Goal: Information Seeking & Learning: Learn about a topic

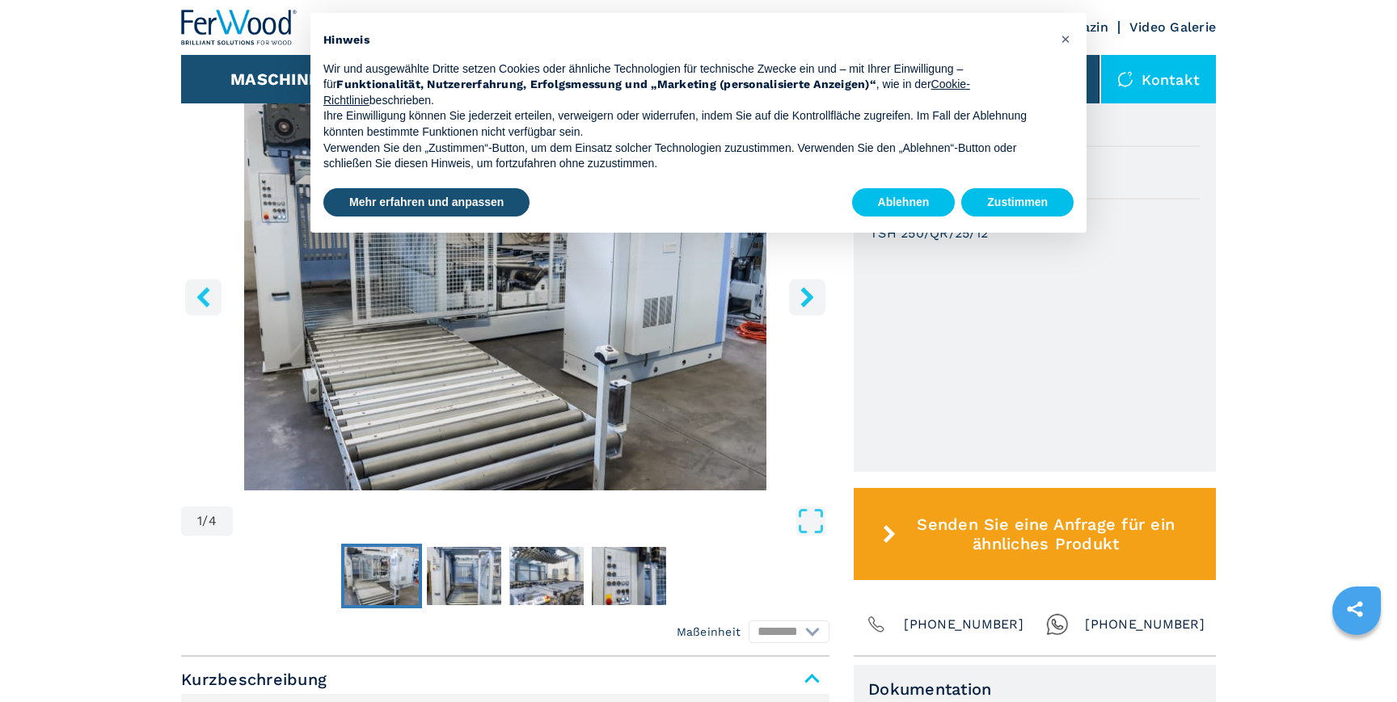
scroll to position [507, 0]
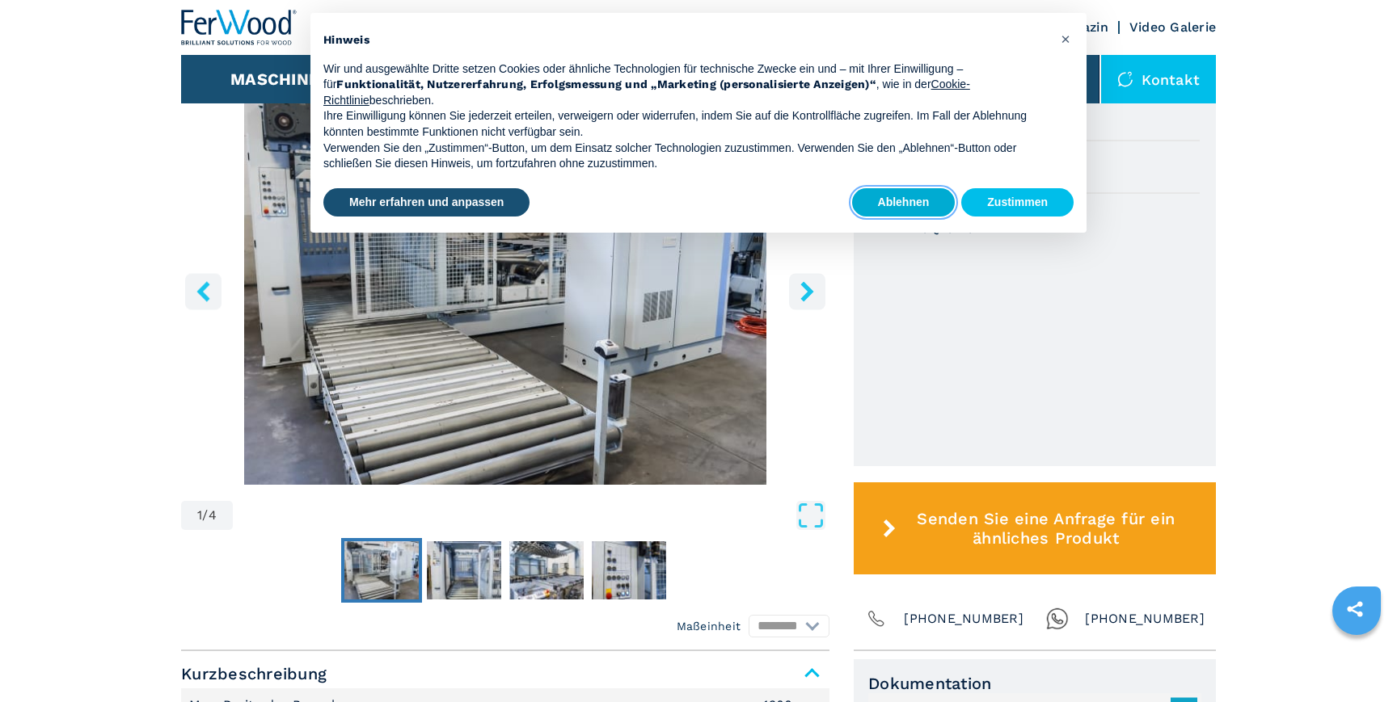
click at [928, 196] on button "Ablehnen" at bounding box center [903, 202] width 103 height 29
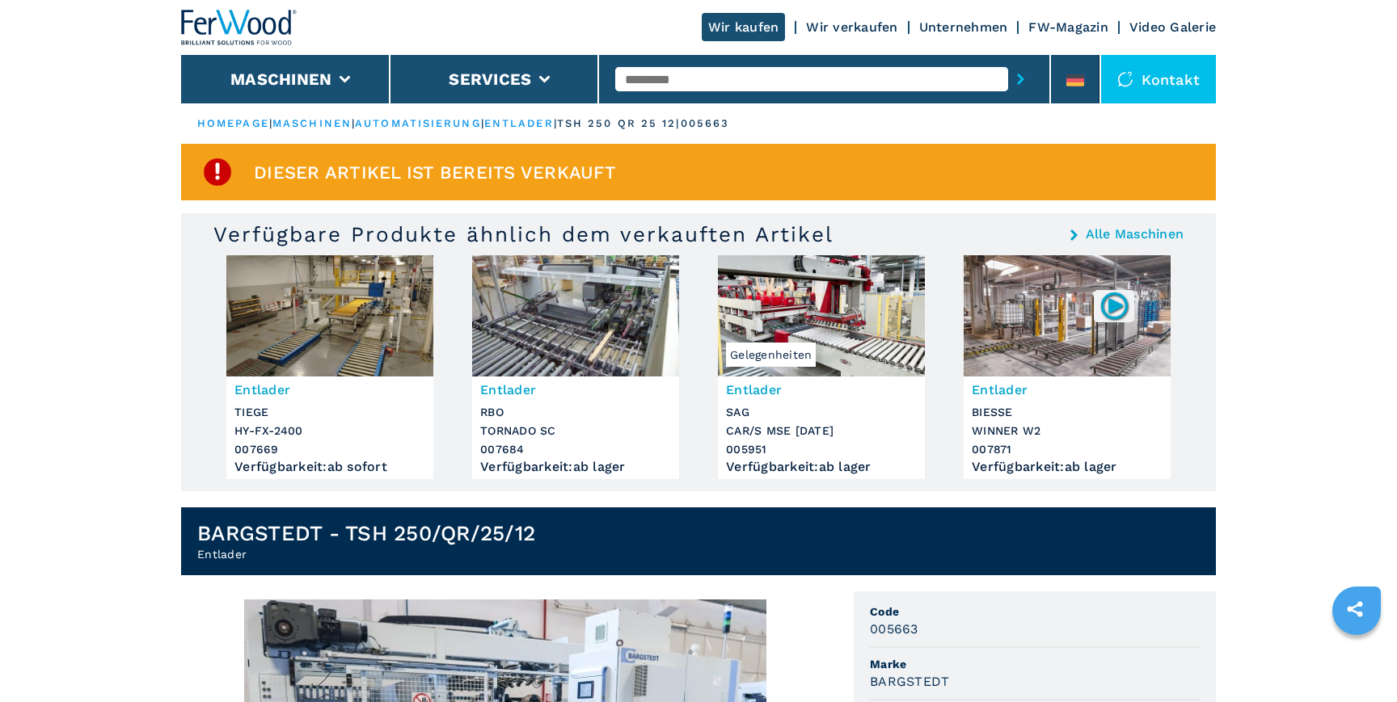
scroll to position [0, 0]
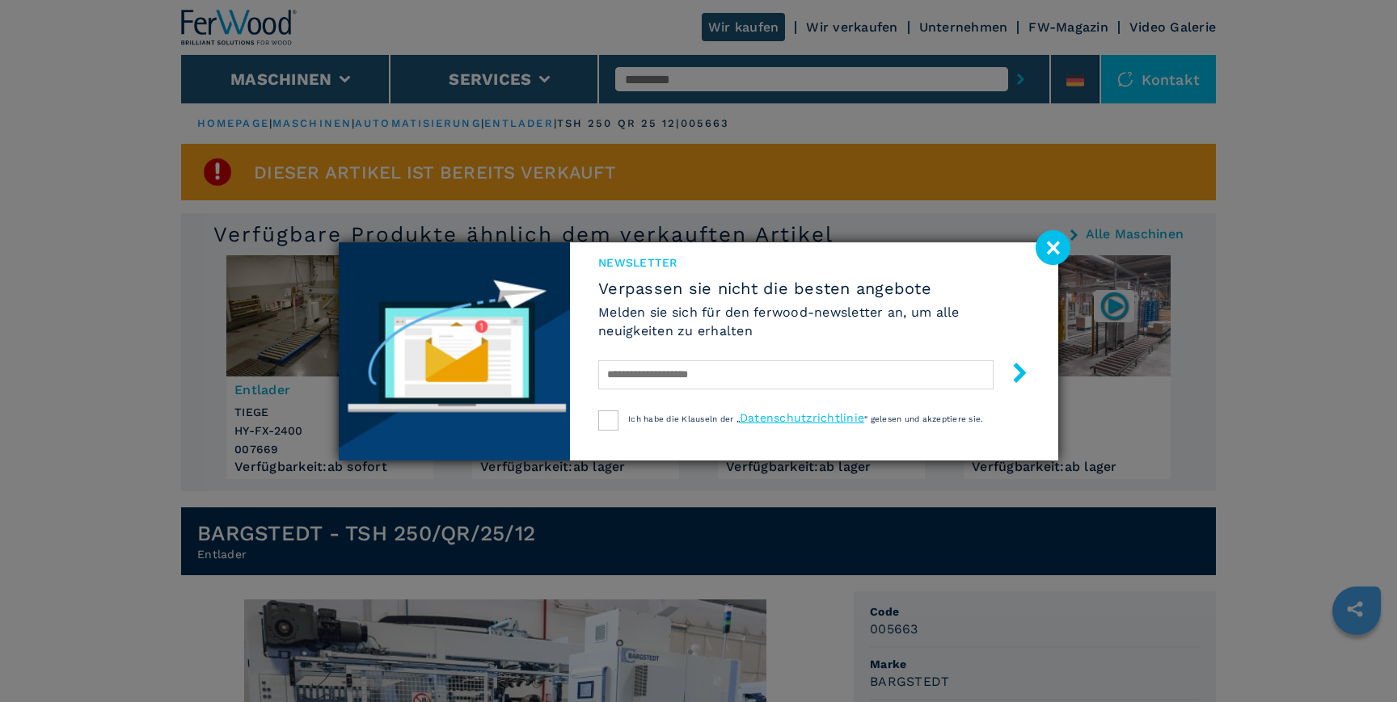
click at [1055, 244] on image at bounding box center [1052, 247] width 35 height 35
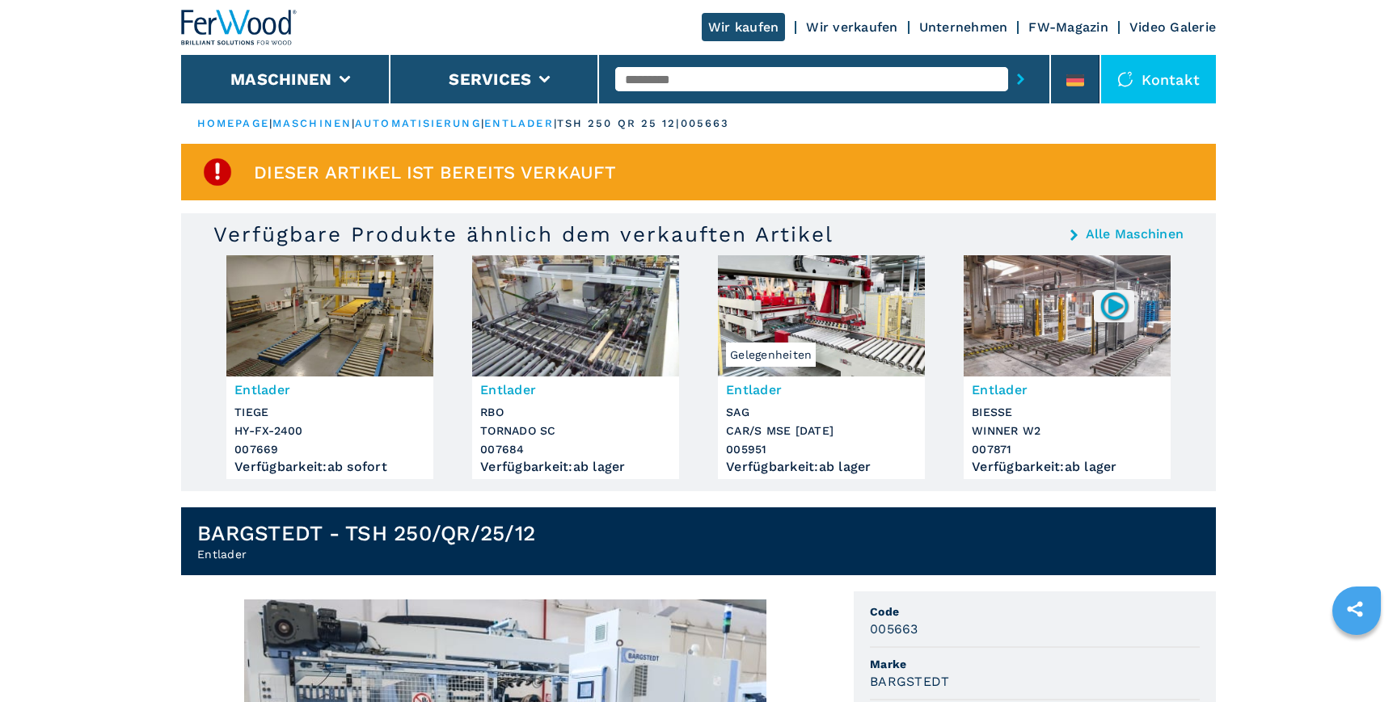
click at [721, 86] on input "text" at bounding box center [811, 79] width 393 height 24
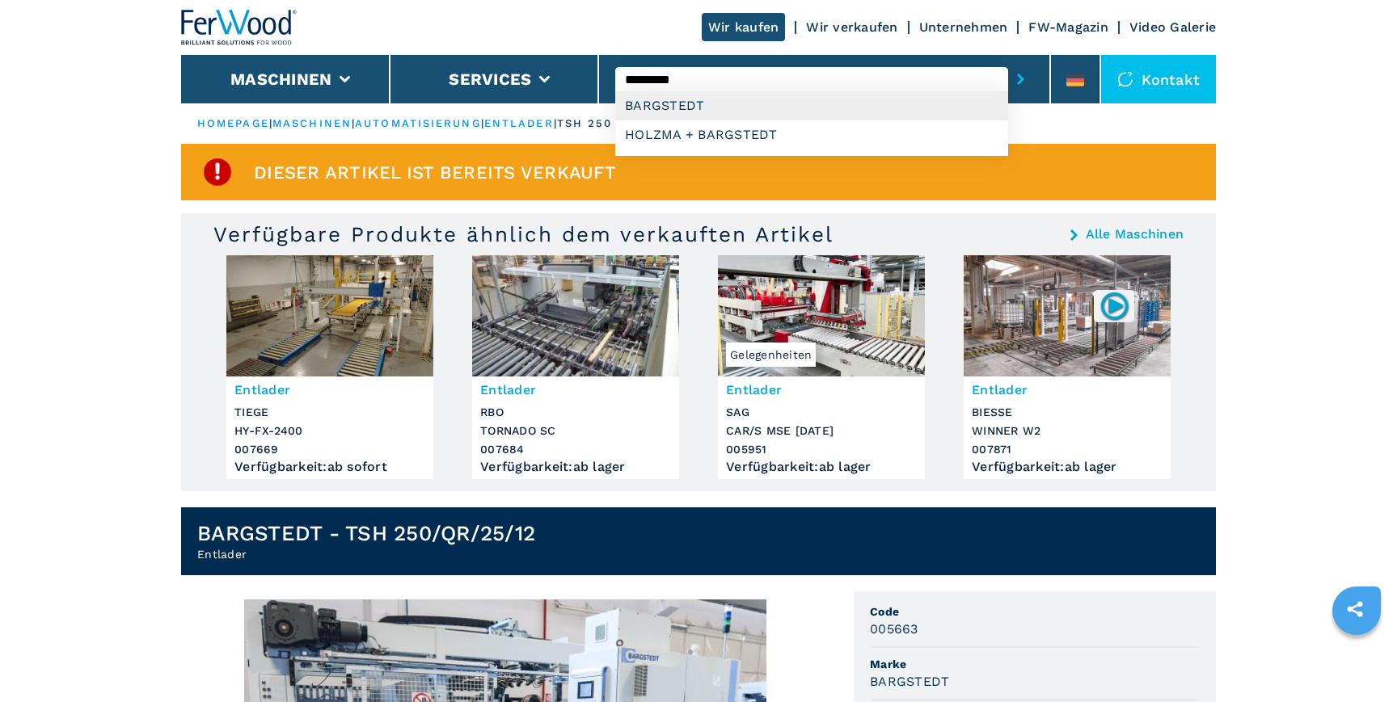
click at [750, 107] on div "BARGSTEDT" at bounding box center [811, 105] width 393 height 29
type input "*********"
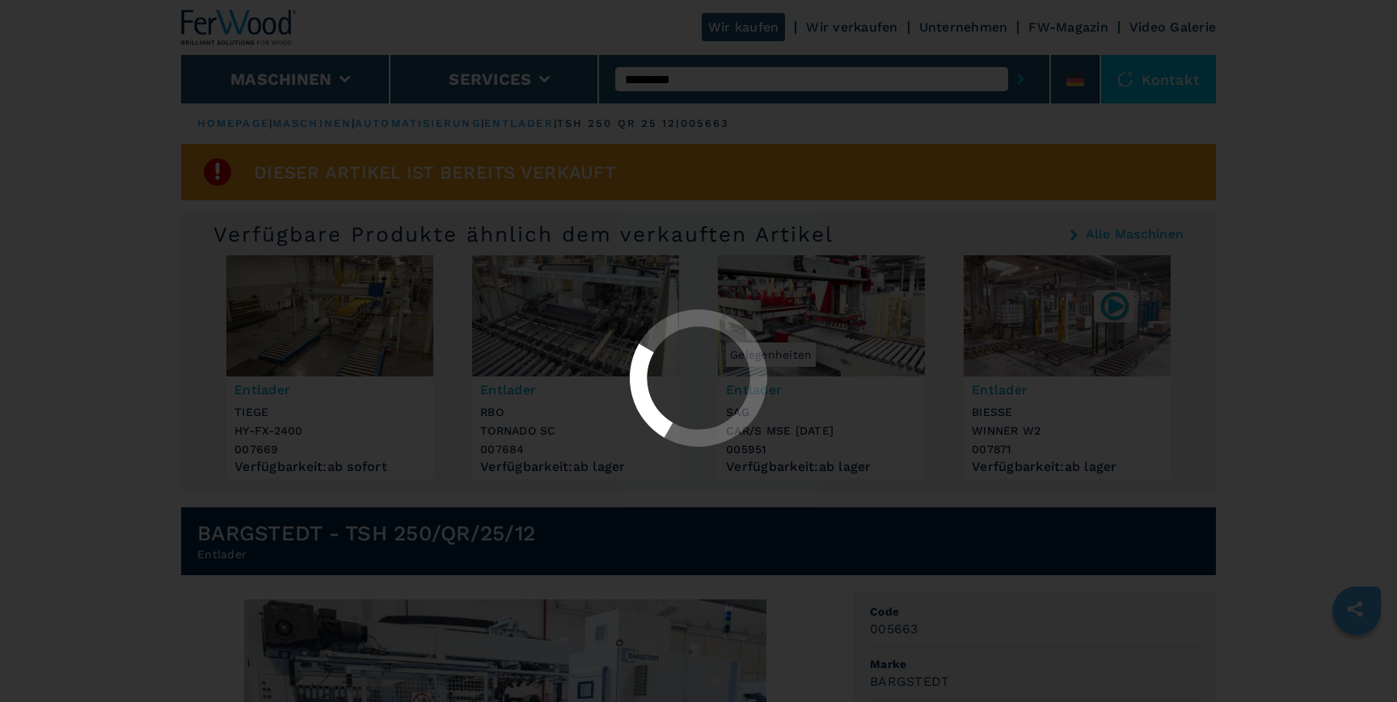
select select "*********"
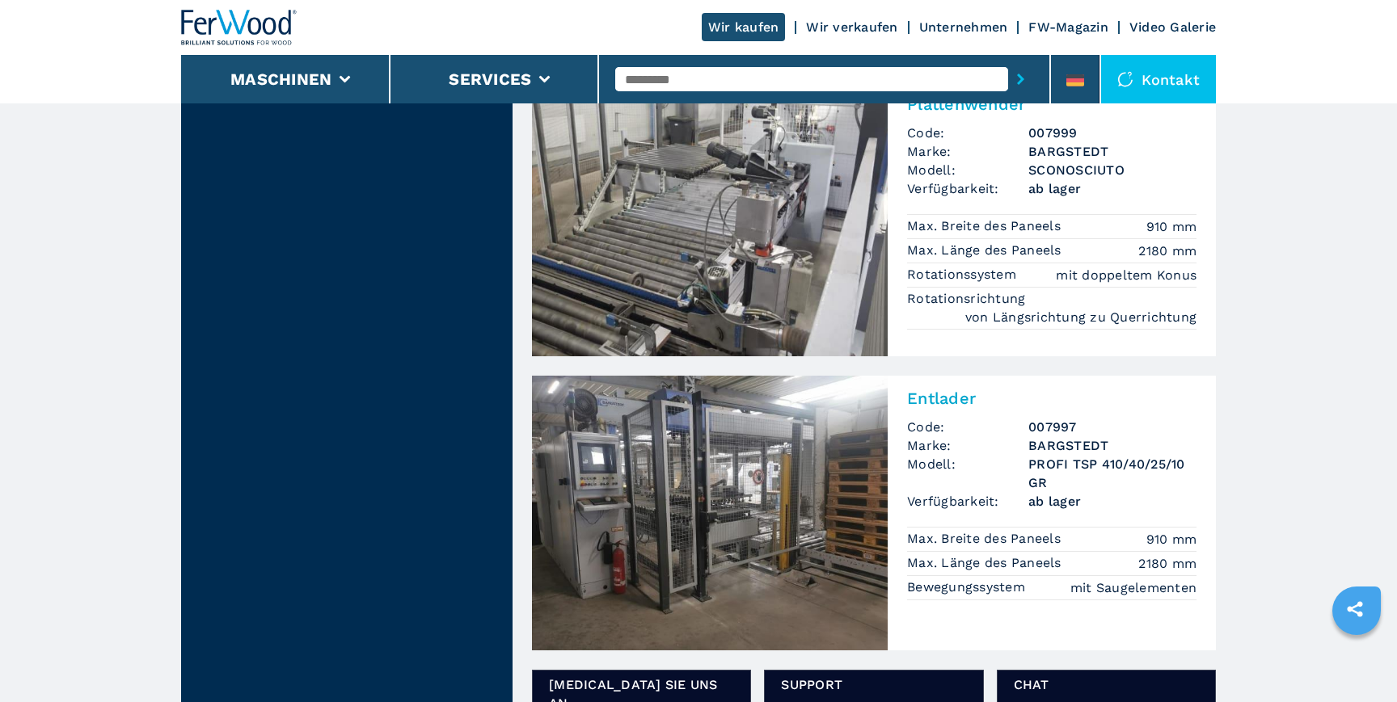
scroll to position [738, 0]
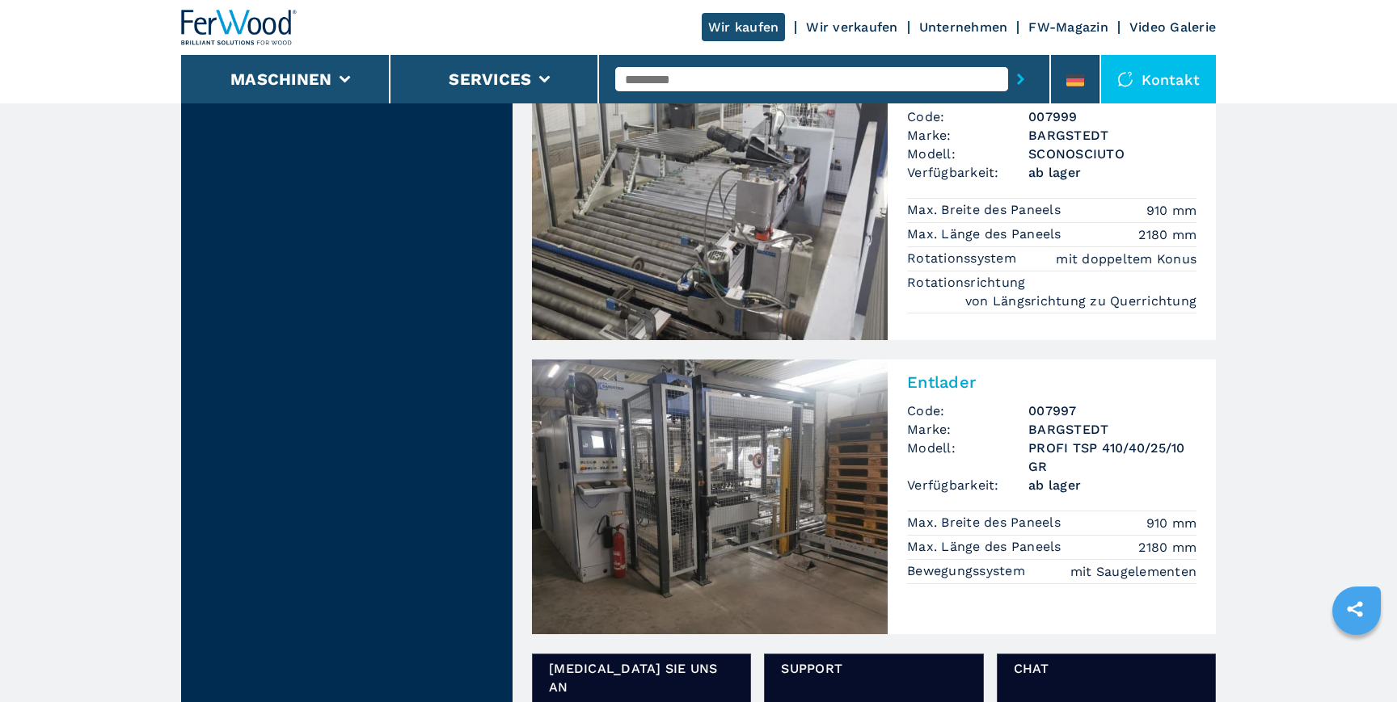
click at [812, 518] on img at bounding box center [710, 497] width 356 height 275
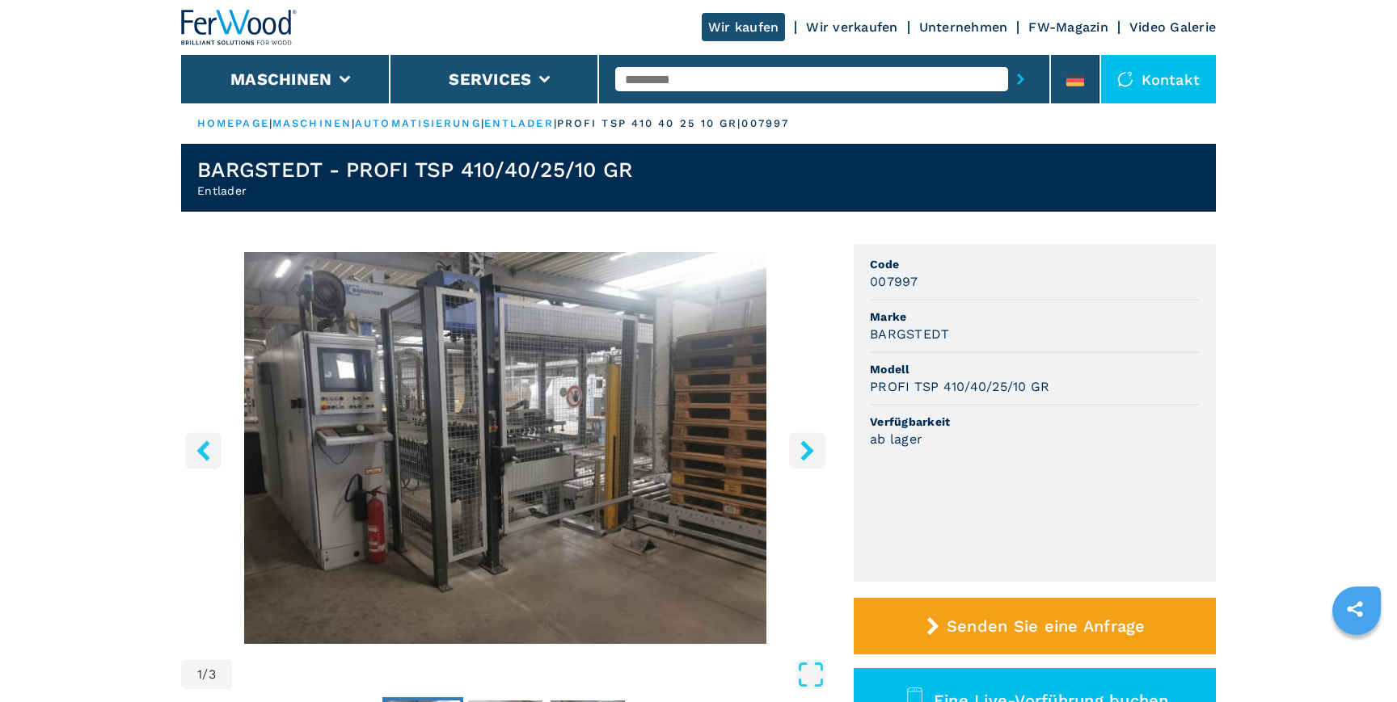
click at [804, 448] on icon "right-button" at bounding box center [807, 451] width 20 height 20
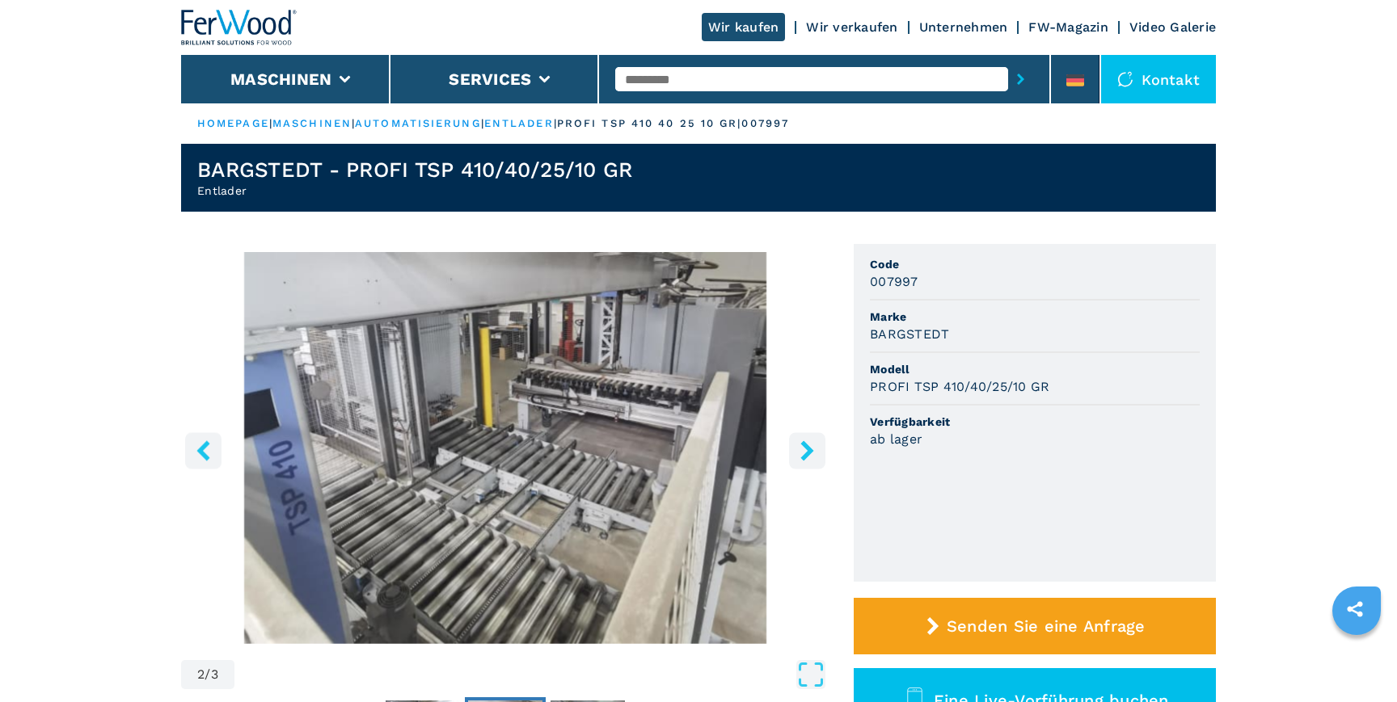
click at [804, 448] on icon "right-button" at bounding box center [807, 451] width 20 height 20
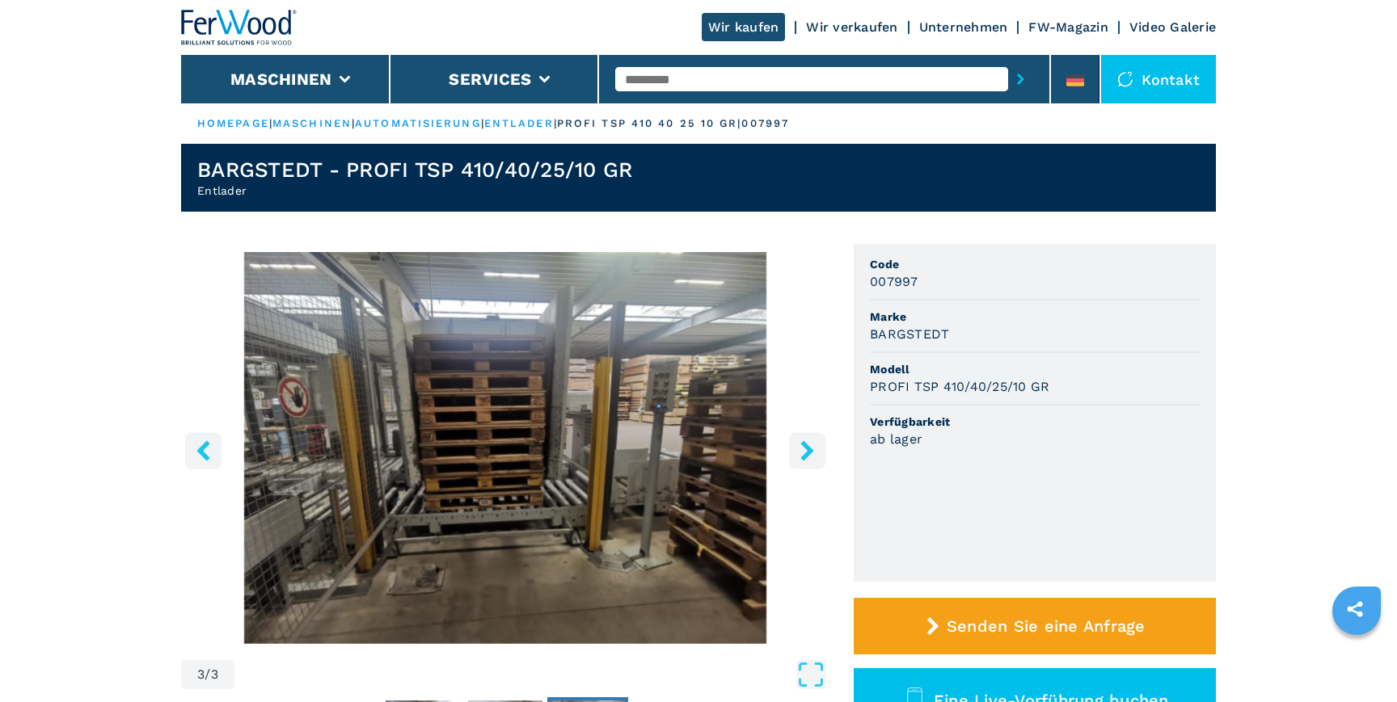
click at [804, 448] on icon "right-button" at bounding box center [807, 451] width 20 height 20
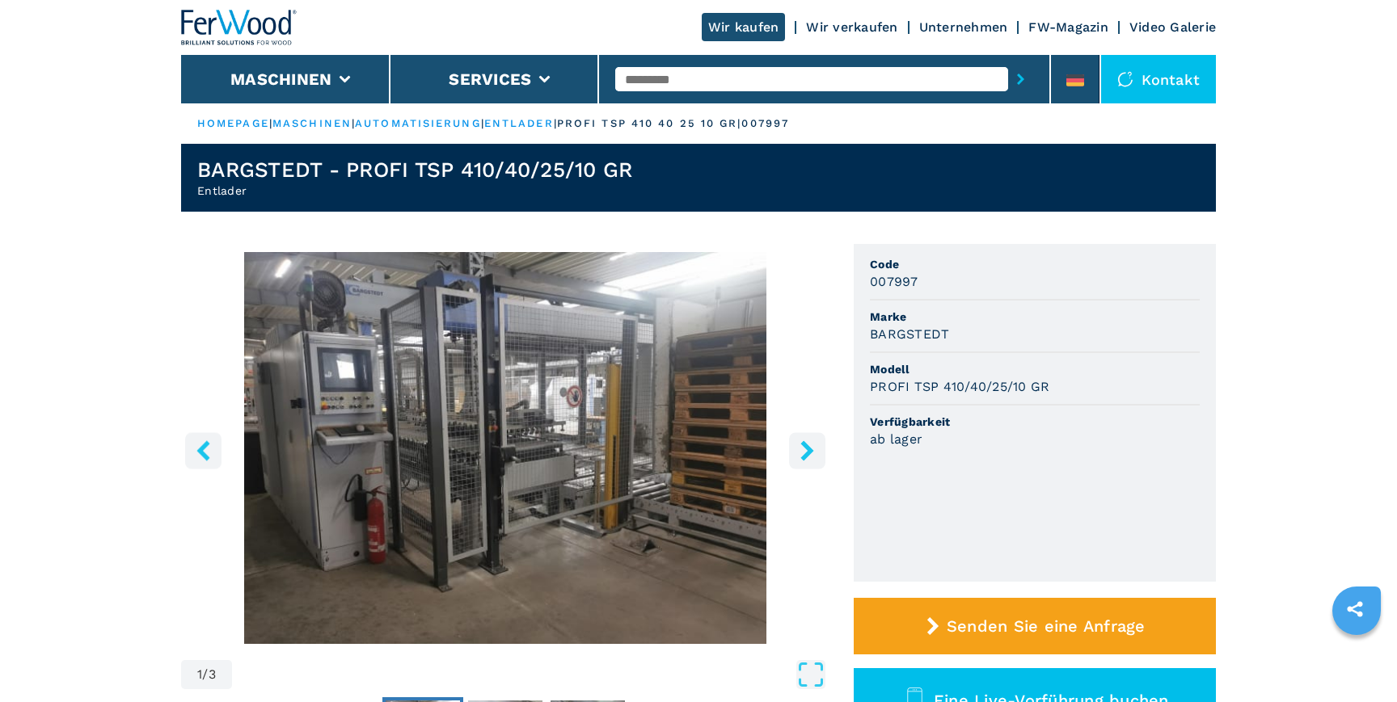
click at [804, 448] on icon "right-button" at bounding box center [807, 451] width 20 height 20
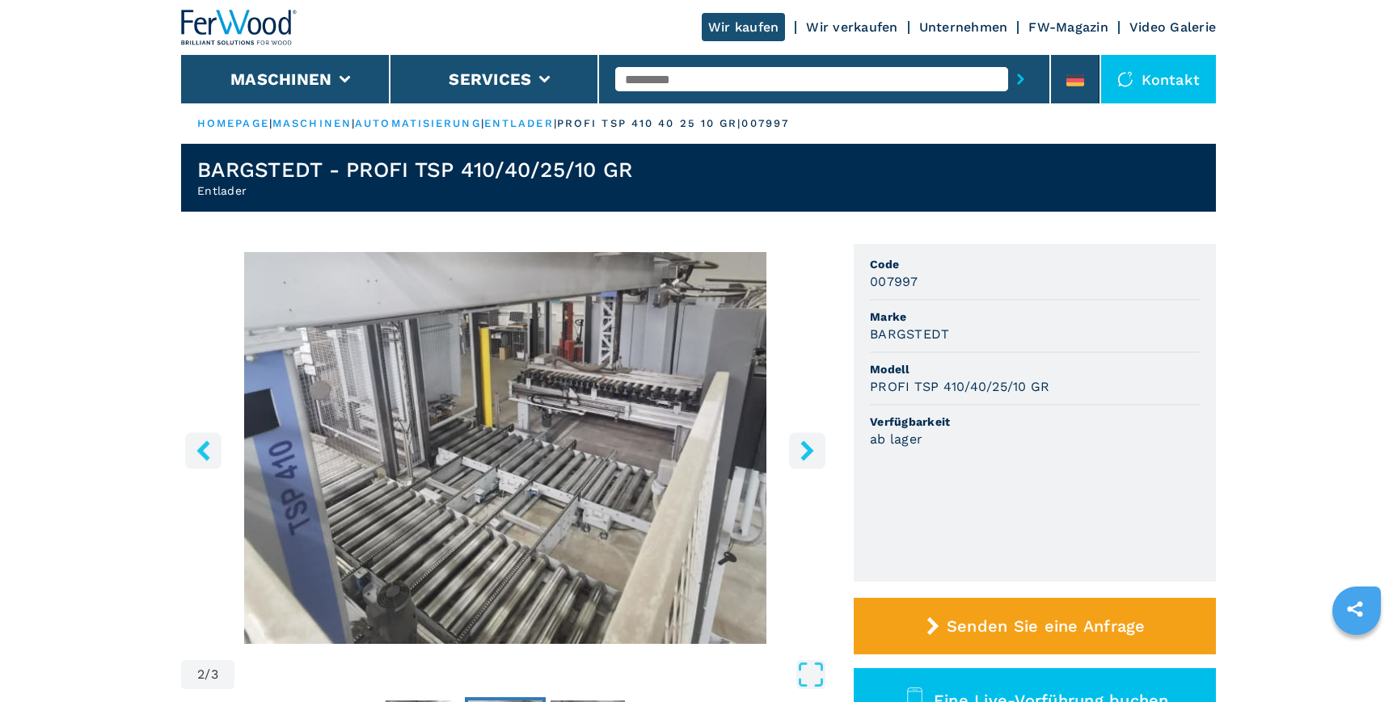
click at [804, 448] on icon "right-button" at bounding box center [807, 451] width 20 height 20
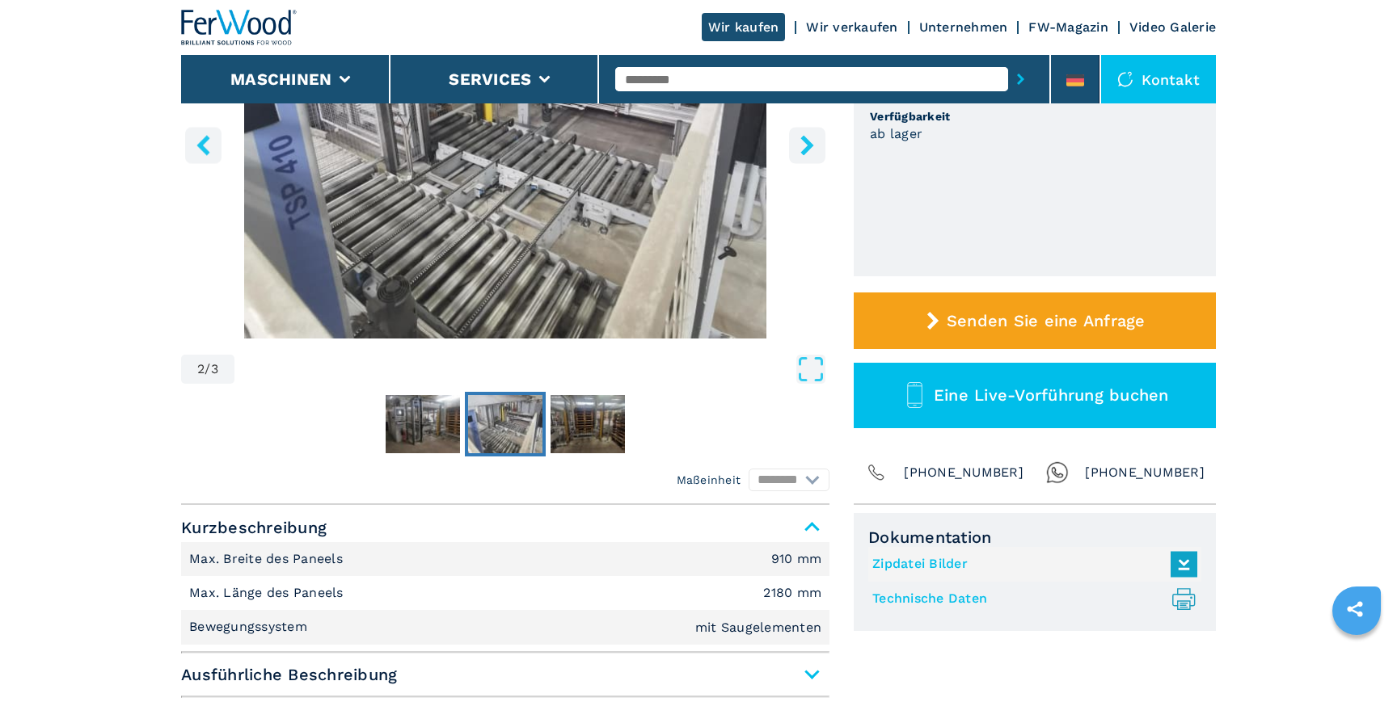
scroll to position [376, 0]
